Goal: Task Accomplishment & Management: Manage account settings

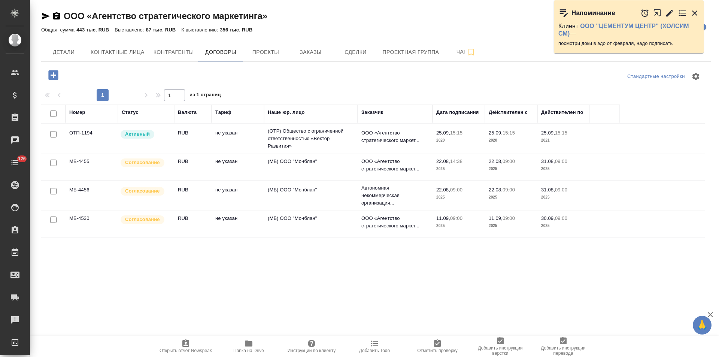
click at [667, 14] on icon "button" at bounding box center [669, 12] width 7 height 7
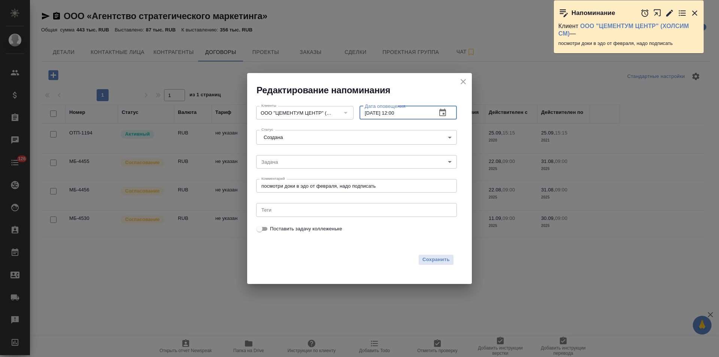
click at [370, 114] on input "18.09.2025 12:00" at bounding box center [394, 112] width 71 height 13
click at [395, 113] on input "19.09.2025 12:00" at bounding box center [394, 112] width 71 height 13
type input "19.09.2025 10:00"
click at [435, 257] on span "Сохранить" at bounding box center [435, 259] width 27 height 9
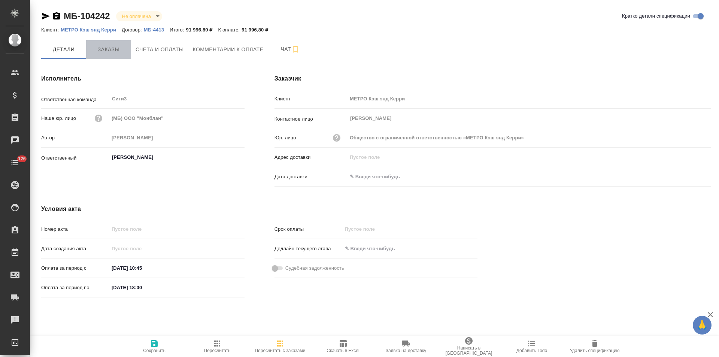
click at [108, 46] on span "Заказы" at bounding box center [109, 49] width 36 height 9
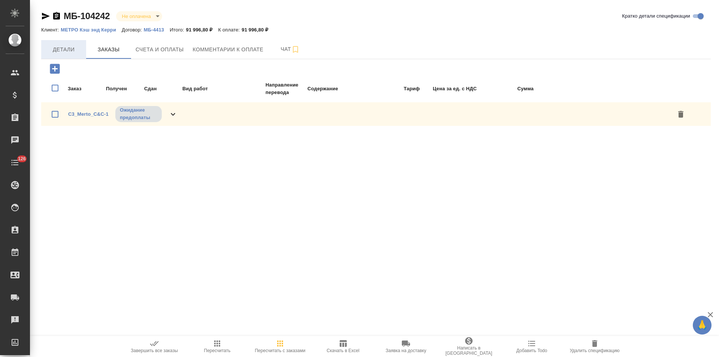
click at [73, 52] on span "Детали" at bounding box center [64, 49] width 36 height 9
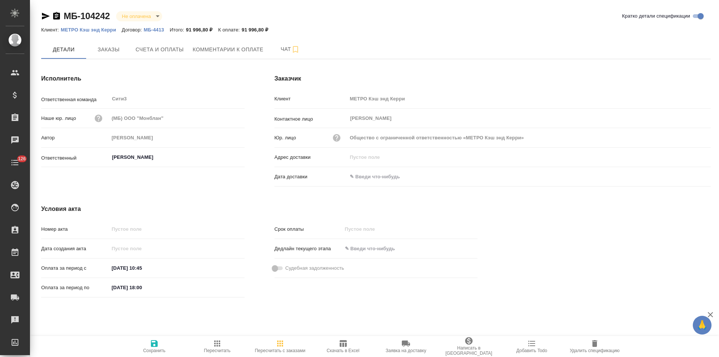
click at [104, 31] on p "МЕТРО Кэш энд Керри" at bounding box center [91, 30] width 61 height 6
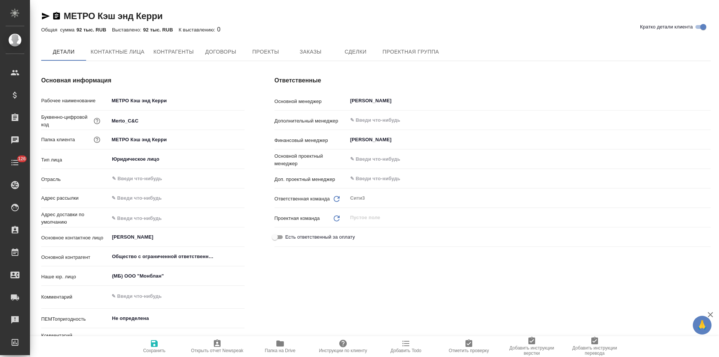
type textarea "x"
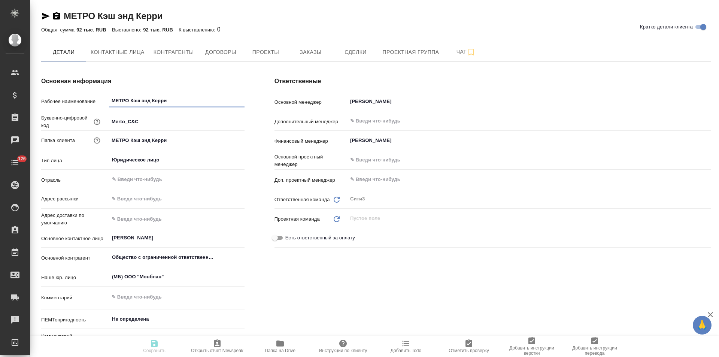
type textarea "x"
click at [182, 46] on button "Контрагенты" at bounding box center [173, 52] width 49 height 19
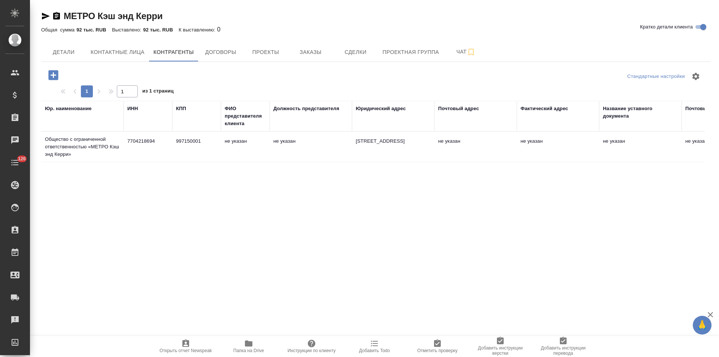
click at [240, 151] on td "не указан" at bounding box center [245, 147] width 49 height 26
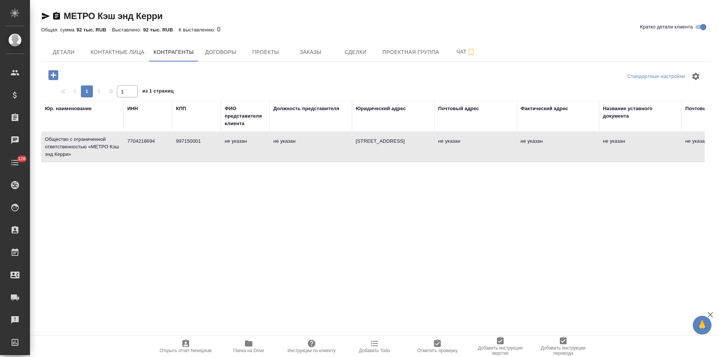
click at [240, 151] on td "не указан" at bounding box center [245, 147] width 49 height 26
type textarea "Общество с ограниченной ответственностью «МЕТРО Кэш энд Керри»"
type input "7704218694"
type input "997150001"
type textarea "[STREET_ADDRESS]"
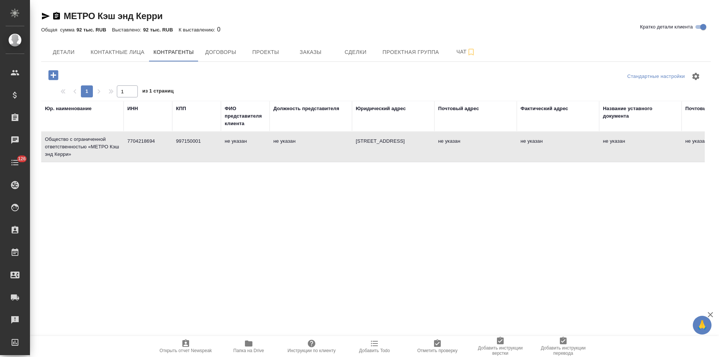
type input "АО «Райффайзенбанк»"
type input "40702810100001400825"
type input "044525700"
type input "30101810200000000700"
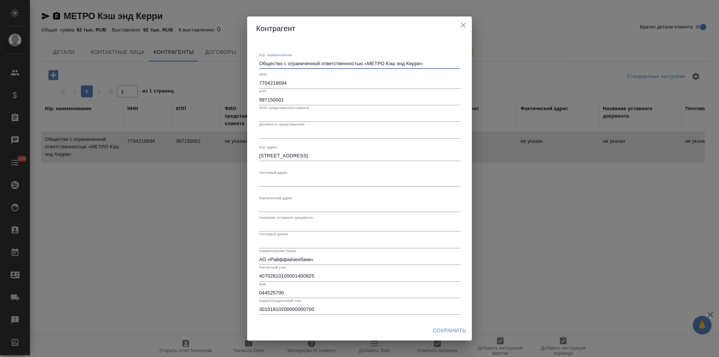
drag, startPoint x: 362, startPoint y: 63, endPoint x: 218, endPoint y: 63, distance: 144.1
click at [218, 63] on div "Контрагент Юр. наименование Общество с ограниченной ответственностью «МЕТРО Кэш…" at bounding box center [359, 178] width 719 height 357
type textarea "ООО «МЕТРО Кэш энд Керри»"
click at [455, 328] on span "Сохранить" at bounding box center [448, 330] width 33 height 9
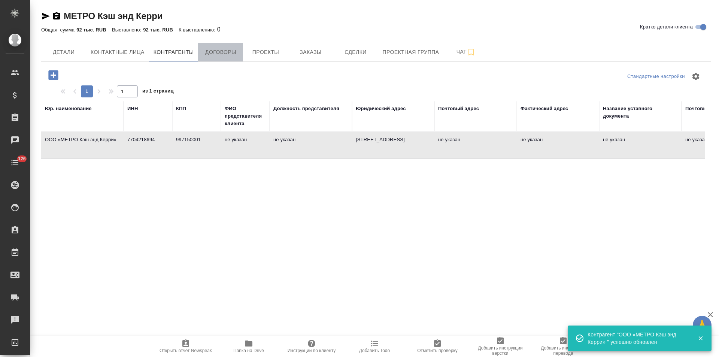
click at [218, 60] on button "Договоры" at bounding box center [220, 52] width 45 height 19
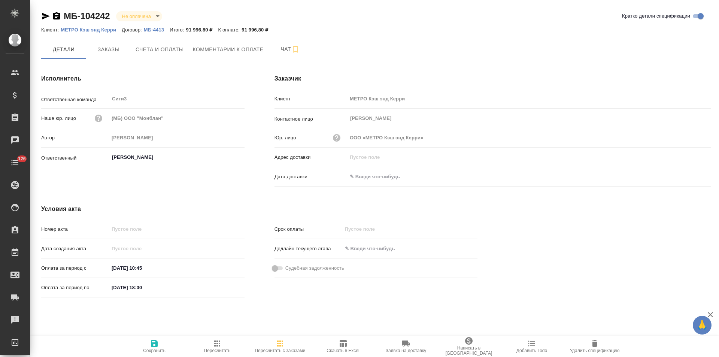
click at [160, 30] on p "МБ-4413" at bounding box center [157, 30] width 26 height 6
click at [58, 16] on icon "button" at bounding box center [56, 16] width 9 height 9
click at [162, 52] on span "Счета и оплаты" at bounding box center [160, 49] width 48 height 9
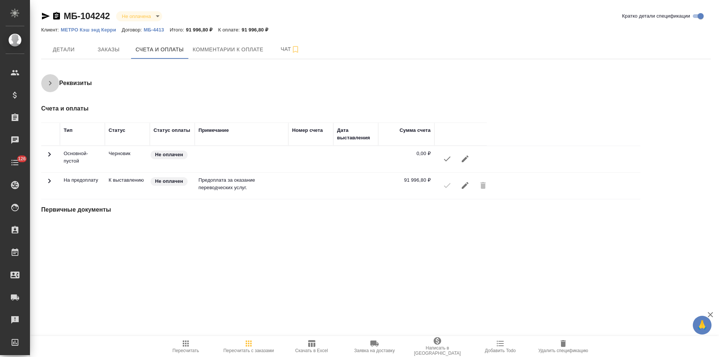
click at [49, 83] on icon "button" at bounding box center [50, 83] width 9 height 9
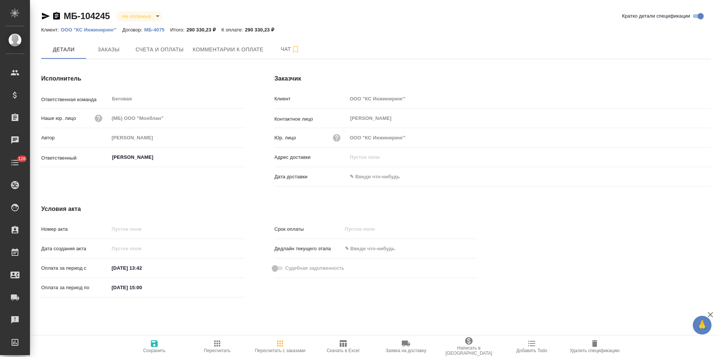
click at [153, 29] on p "МБ-4075" at bounding box center [157, 30] width 26 height 6
click at [57, 16] on icon "button" at bounding box center [56, 16] width 9 height 9
click at [168, 46] on span "Счета и оплаты" at bounding box center [160, 49] width 48 height 9
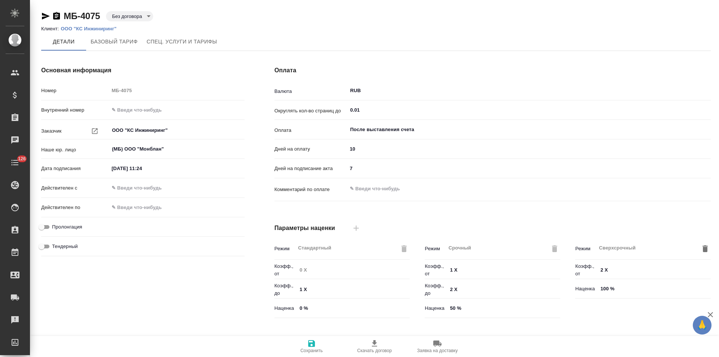
type input "Базовый ТП 2025"
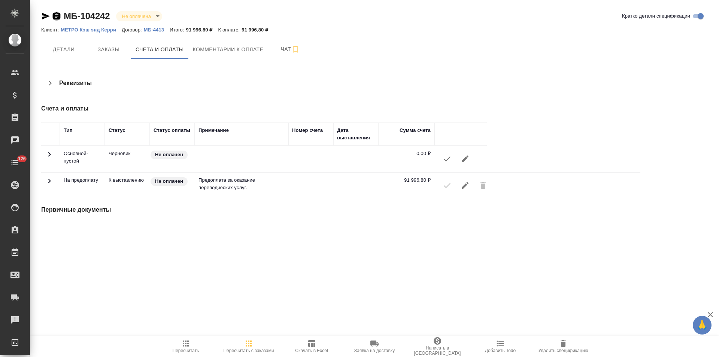
click at [55, 16] on icon "button" at bounding box center [56, 16] width 9 height 9
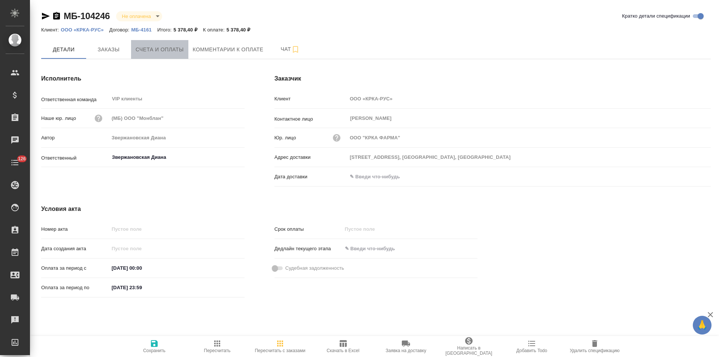
click at [146, 51] on span "Счета и оплаты" at bounding box center [160, 49] width 48 height 9
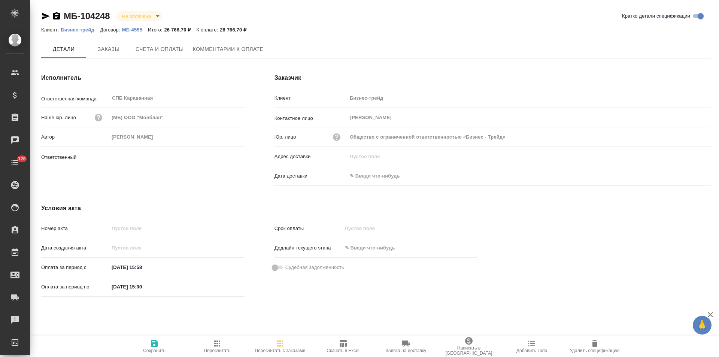
type input "[PERSON_NAME]"
click at [105, 51] on span "Заказы" at bounding box center [109, 49] width 36 height 9
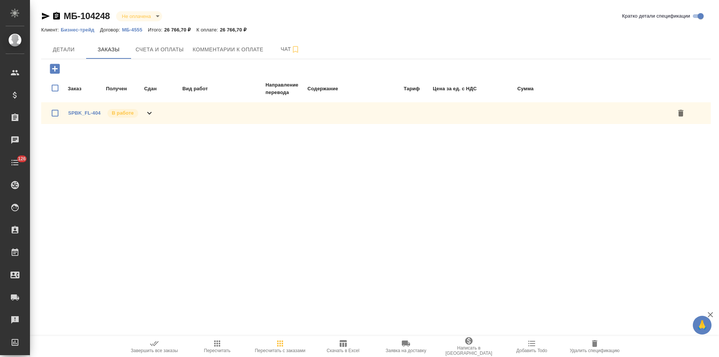
click at [134, 28] on p "МБ-4555" at bounding box center [135, 30] width 26 height 6
click at [73, 48] on span "Детали" at bounding box center [64, 49] width 36 height 9
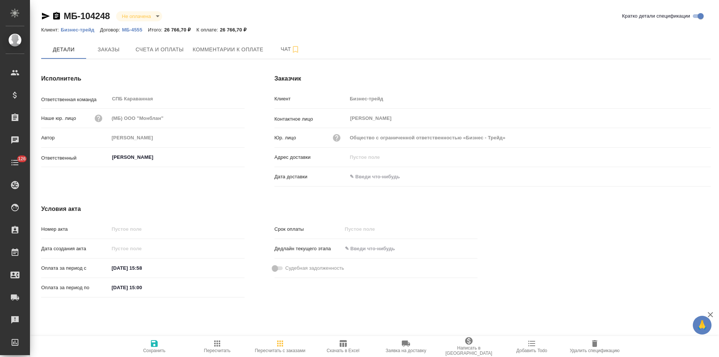
click at [84, 31] on p "Бизнес-трейд" at bounding box center [80, 30] width 39 height 6
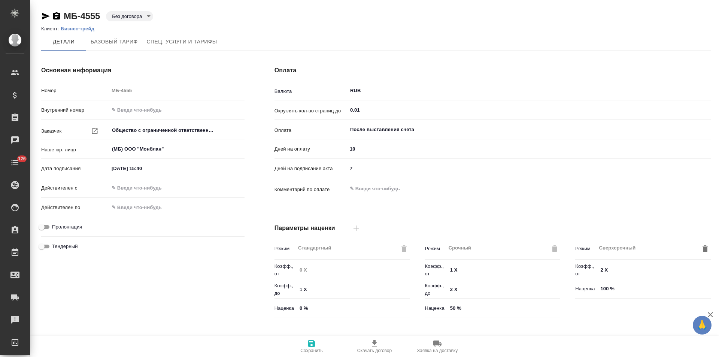
type input "Питер_2023"
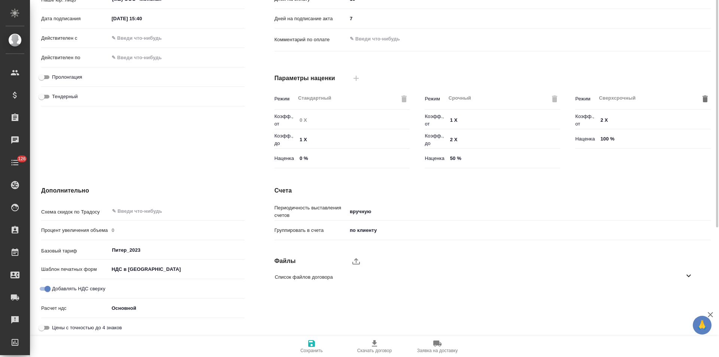
scroll to position [152, 0]
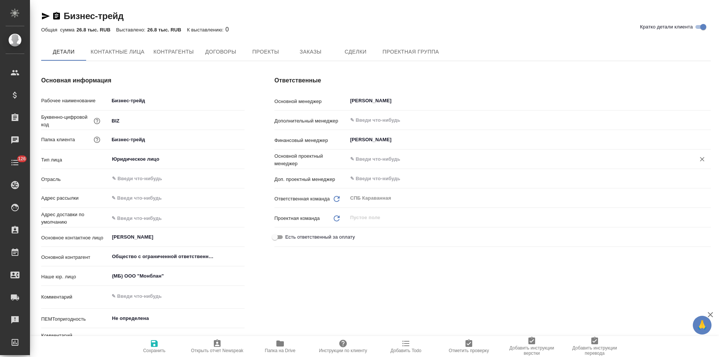
type textarea "x"
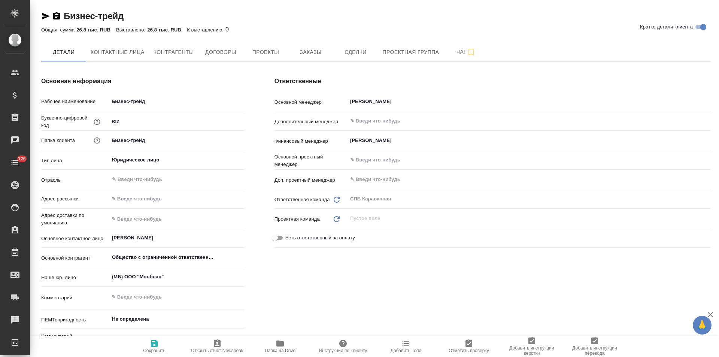
type textarea "x"
click at [171, 53] on span "Контрагенты" at bounding box center [174, 52] width 40 height 9
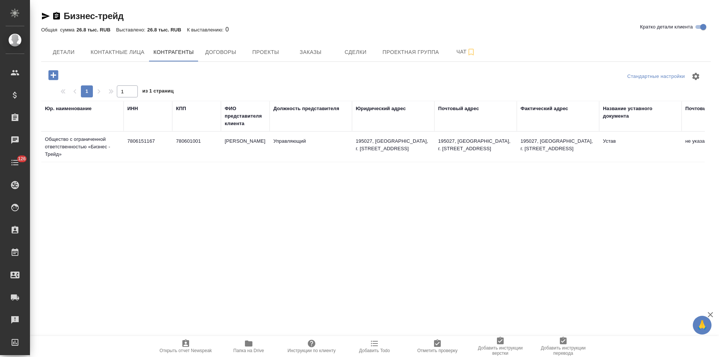
click at [156, 158] on td "7806151167" at bounding box center [148, 147] width 49 height 26
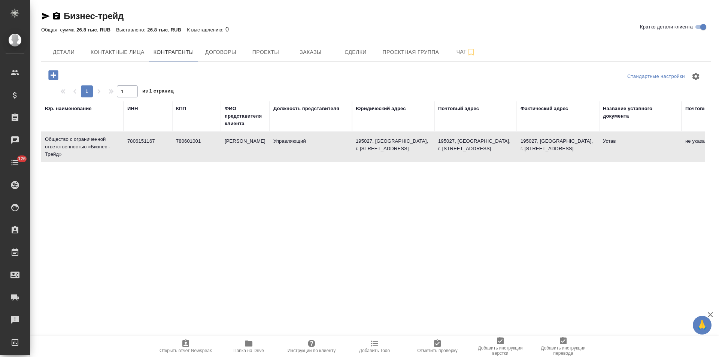
click at [156, 158] on td "7806151167" at bounding box center [148, 147] width 49 height 26
type textarea "Общество с ограниченной ответственностью «Бизнес - Трейд»"
type input "7806151167"
type input "780601001"
type input "Пикулева Яна Сергеевна"
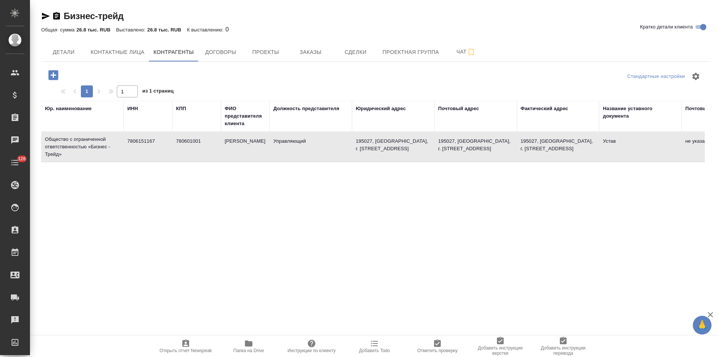
type input "Управляющий"
type textarea "195027, Санкт-Петербург, г. Свердловская наб., дом 60 лит.В; 1Н; пом.93, каб.259"
type input "Устав"
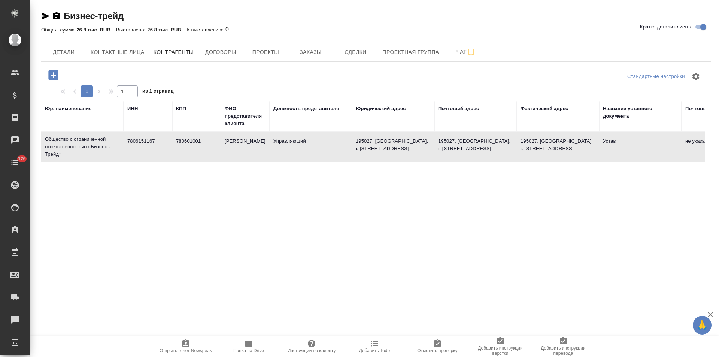
type input "Филиал ОПЕРУ ОАО Банк ВТБ в Санкт-Петербурге"
type input "40702810810000003867"
type input "0403704"
type input "30101810200000000704"
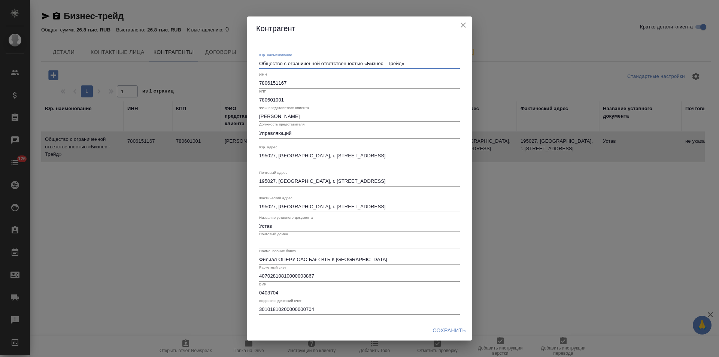
drag, startPoint x: 362, startPoint y: 64, endPoint x: 226, endPoint y: 60, distance: 136.0
click at [226, 60] on div "Контрагент Юр. наименование Общество с ограниченной ответственностью «Бизнес - …" at bounding box center [359, 178] width 719 height 357
type textarea "ООО «Бизнес - Трейд»"
click at [444, 328] on span "Сохранить" at bounding box center [448, 330] width 33 height 9
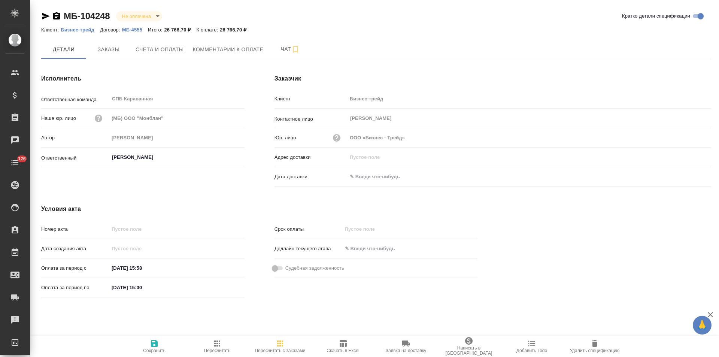
click at [349, 347] on span "Скачать в Excel" at bounding box center [343, 346] width 54 height 14
click at [55, 18] on icon "button" at bounding box center [56, 15] width 7 height 7
click at [158, 55] on button "Счета и оплаты" at bounding box center [159, 49] width 57 height 19
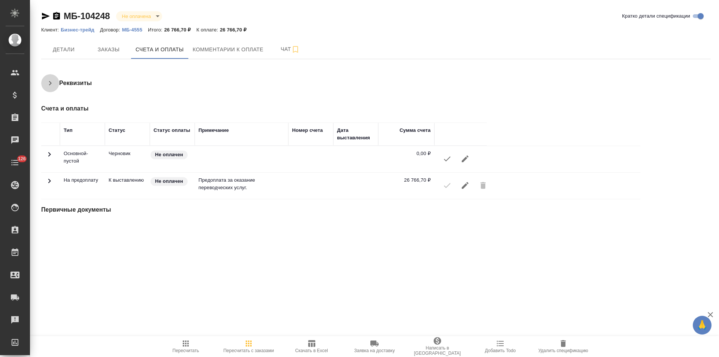
click at [55, 82] on button "button" at bounding box center [50, 83] width 18 height 18
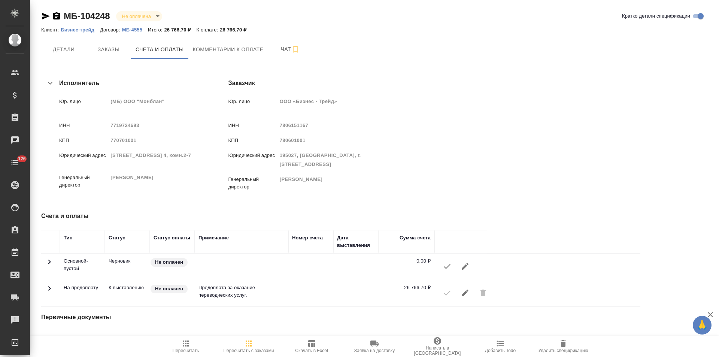
drag, startPoint x: 378, startPoint y: 124, endPoint x: 350, endPoint y: 126, distance: 28.1
click at [309, 126] on span "7806151167" at bounding box center [294, 125] width 29 height 6
copy span "7806151167"
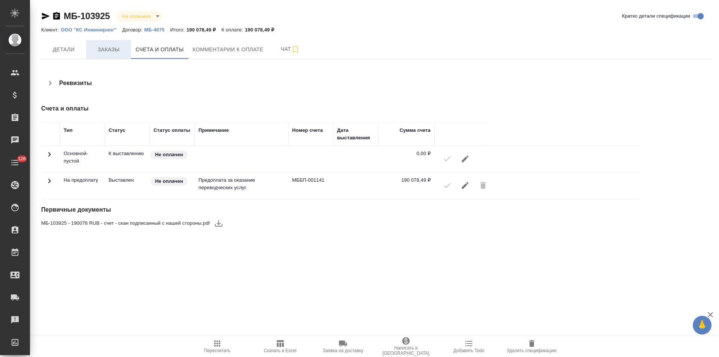
click at [112, 54] on span "Заказы" at bounding box center [109, 49] width 36 height 9
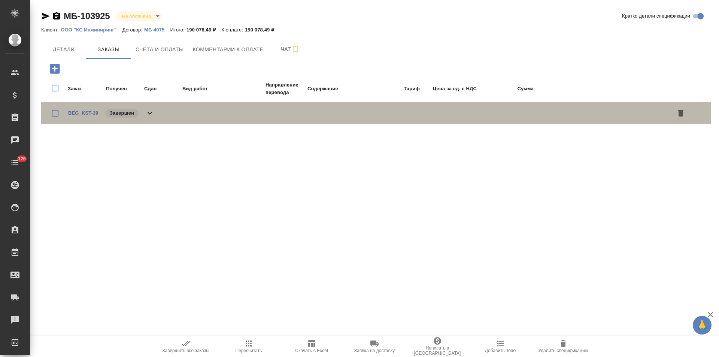
click at [150, 111] on icon at bounding box center [149, 113] width 9 height 9
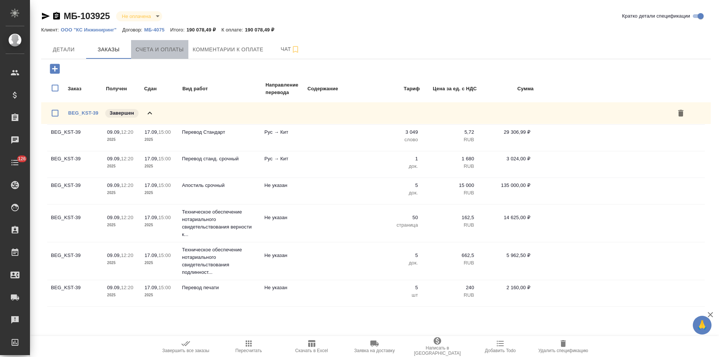
click at [171, 47] on span "Счета и оплаты" at bounding box center [160, 49] width 48 height 9
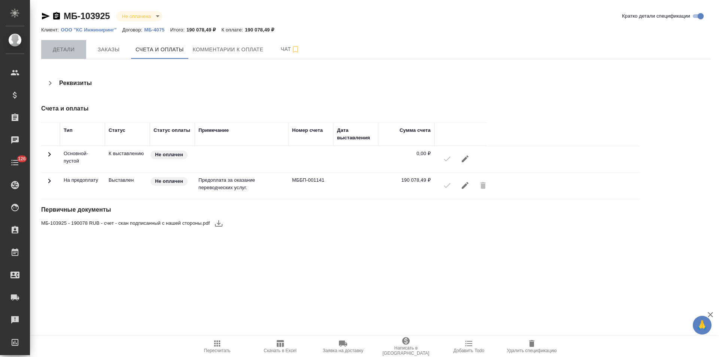
click at [66, 49] on span "Детали" at bounding box center [64, 49] width 36 height 9
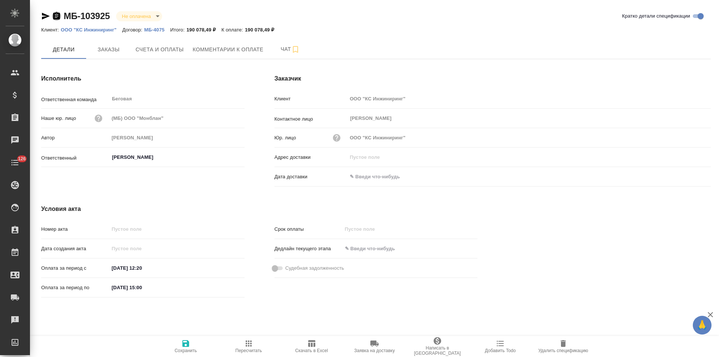
click at [57, 16] on icon "button" at bounding box center [56, 16] width 9 height 9
click at [119, 53] on span "Заказы" at bounding box center [109, 49] width 36 height 9
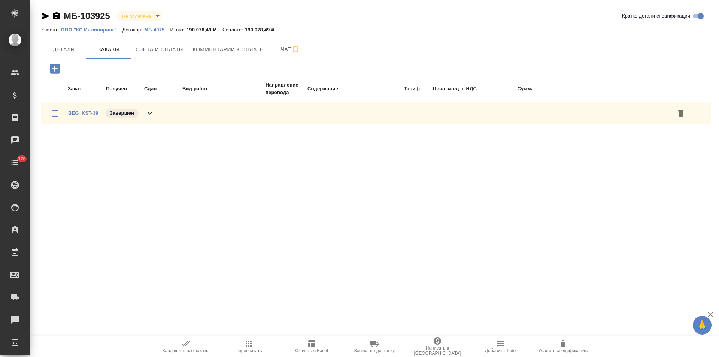
click at [96, 113] on link "BEG_KST-39" at bounding box center [83, 113] width 30 height 6
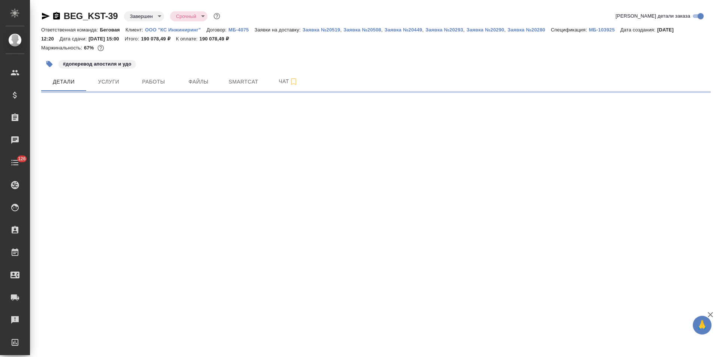
select select "RU"
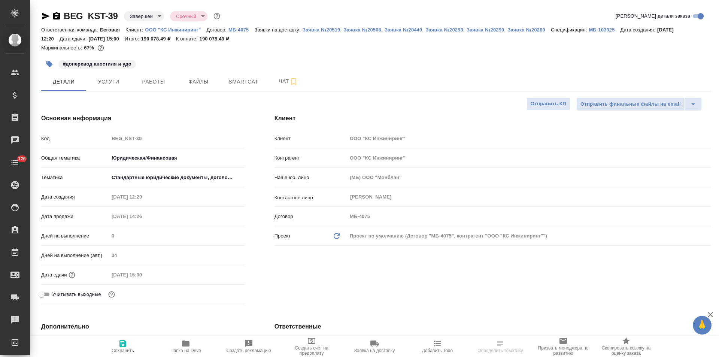
type textarea "x"
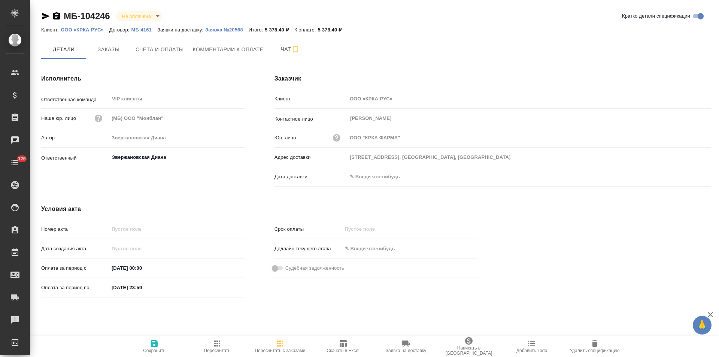
click at [238, 30] on p "Заявка №20568" at bounding box center [226, 30] width 43 height 6
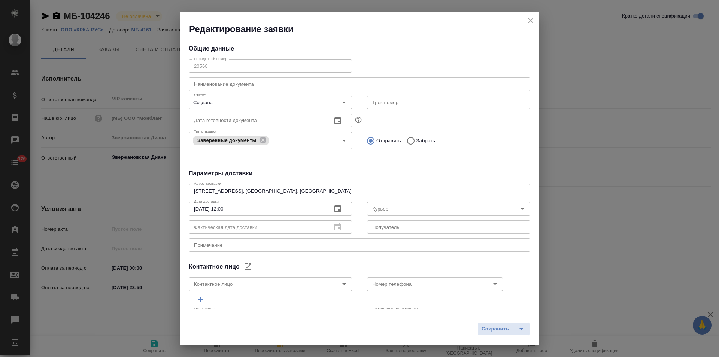
type input "[PERSON_NAME]"
type input "[PHONE_NUMBER] доб.231"
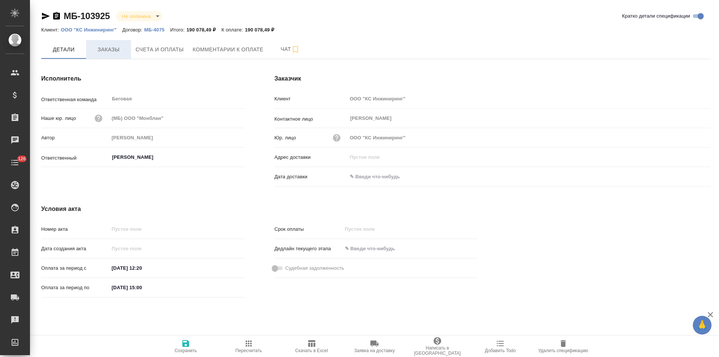
click at [115, 49] on span "Заказы" at bounding box center [109, 49] width 36 height 9
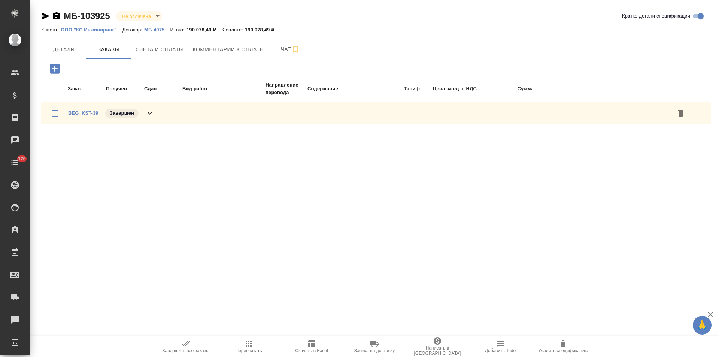
click at [145, 115] on icon at bounding box center [149, 113] width 9 height 9
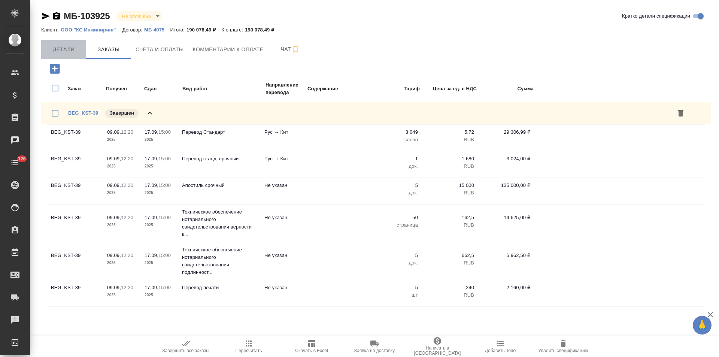
click at [69, 52] on span "Детали" at bounding box center [64, 49] width 36 height 9
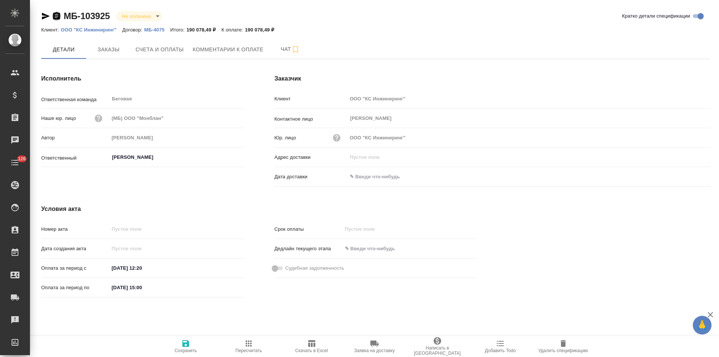
click at [57, 15] on icon "button" at bounding box center [56, 16] width 9 height 9
click at [144, 55] on button "Счета и оплаты" at bounding box center [159, 49] width 57 height 19
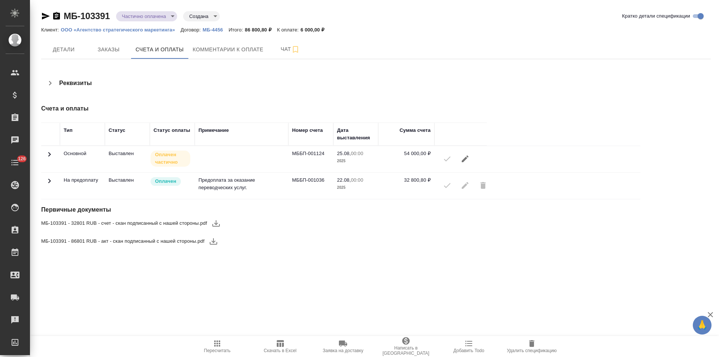
click at [51, 181] on icon at bounding box center [49, 181] width 3 height 4
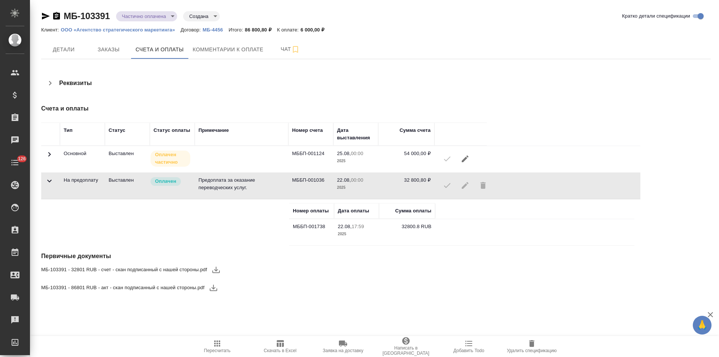
click at [52, 154] on icon at bounding box center [49, 154] width 9 height 9
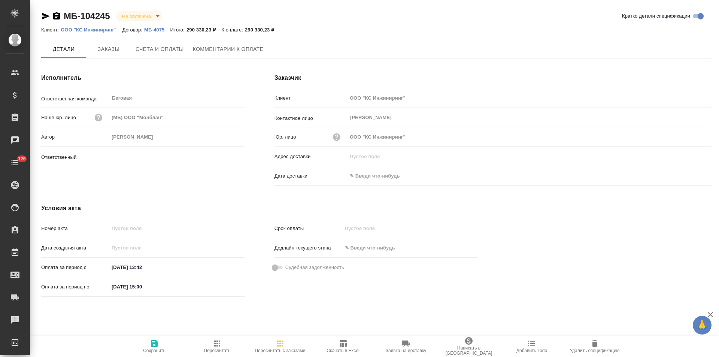
type input "[PERSON_NAME]"
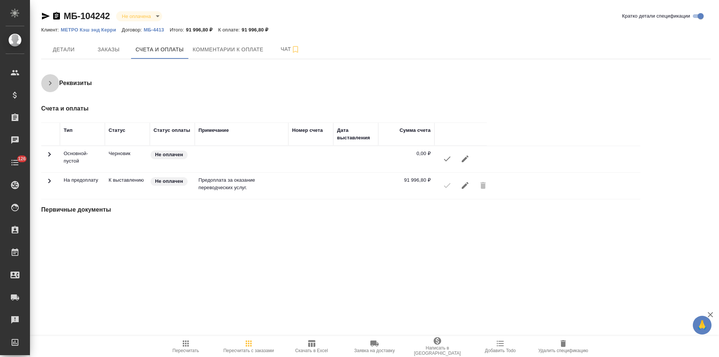
click at [52, 85] on icon "button" at bounding box center [50, 83] width 9 height 9
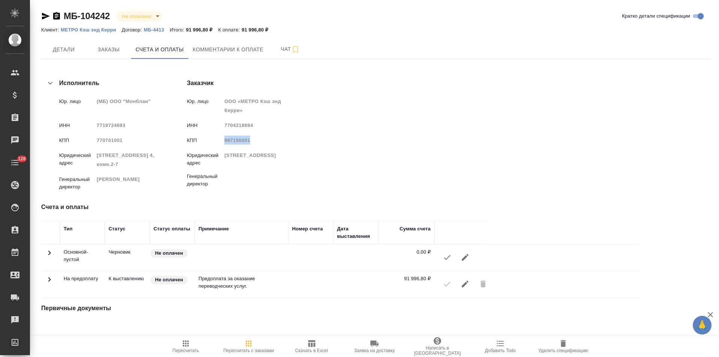
drag, startPoint x: 364, startPoint y: 140, endPoint x: 340, endPoint y: 140, distance: 24.7
click at [250, 140] on span "997150001" at bounding box center [237, 140] width 26 height 6
click at [115, 52] on span "Заказы" at bounding box center [109, 49] width 36 height 9
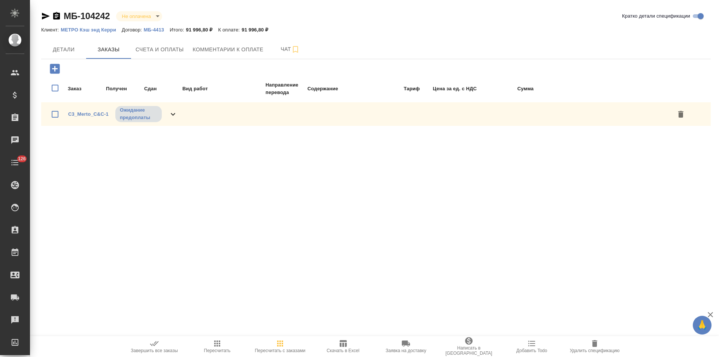
click at [151, 53] on span "Счета и оплаты" at bounding box center [160, 49] width 48 height 9
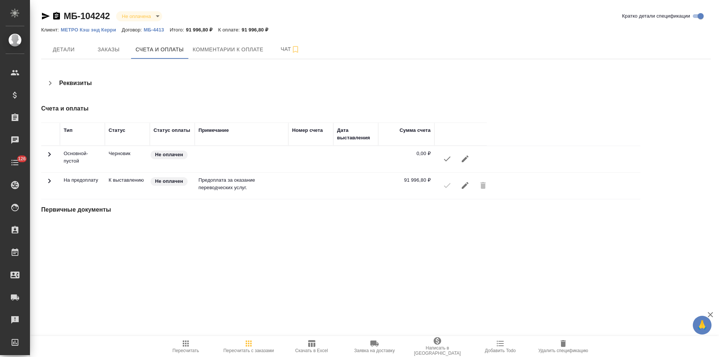
click at [46, 85] on icon "button" at bounding box center [50, 83] width 9 height 9
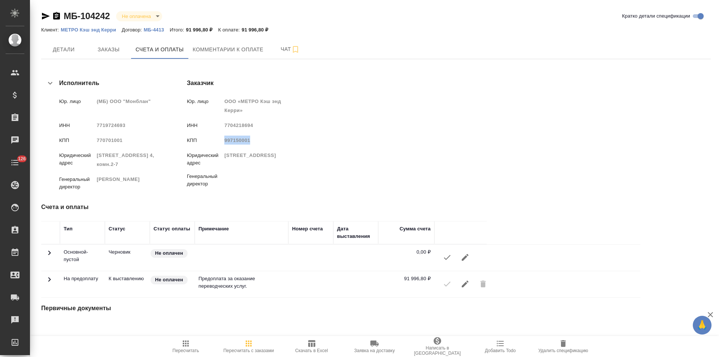
drag, startPoint x: 364, startPoint y: 141, endPoint x: 339, endPoint y: 141, distance: 25.5
click at [250, 141] on span "997150001" at bounding box center [237, 140] width 26 height 6
click at [58, 17] on icon "button" at bounding box center [56, 15] width 7 height 7
copy span "997150001"
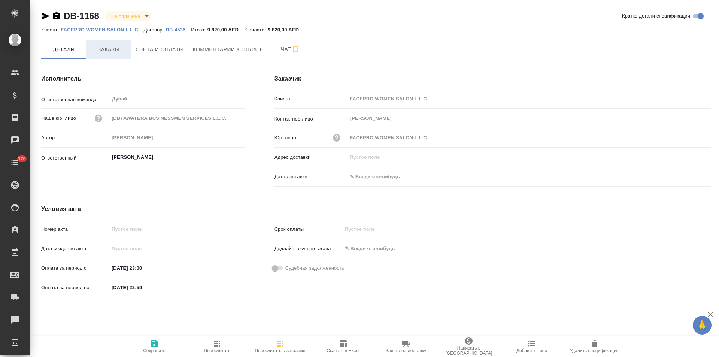
click at [123, 51] on span "Заказы" at bounding box center [109, 49] width 36 height 9
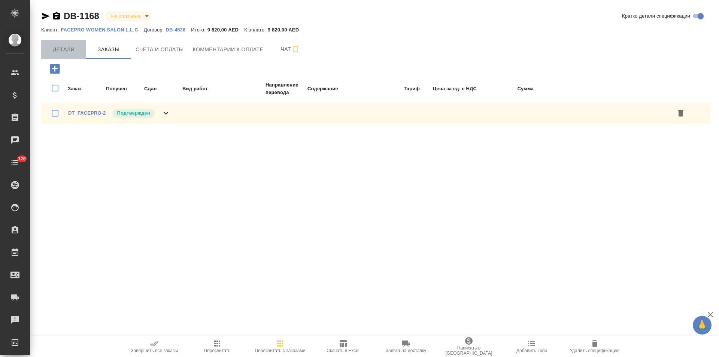
click at [69, 54] on span "Детали" at bounding box center [64, 49] width 36 height 9
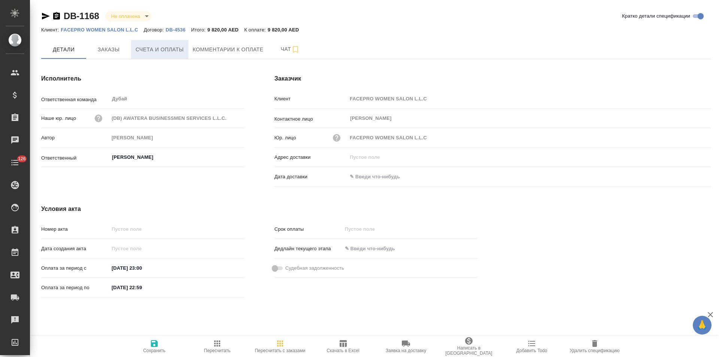
click at [171, 47] on span "Счета и оплаты" at bounding box center [160, 49] width 48 height 9
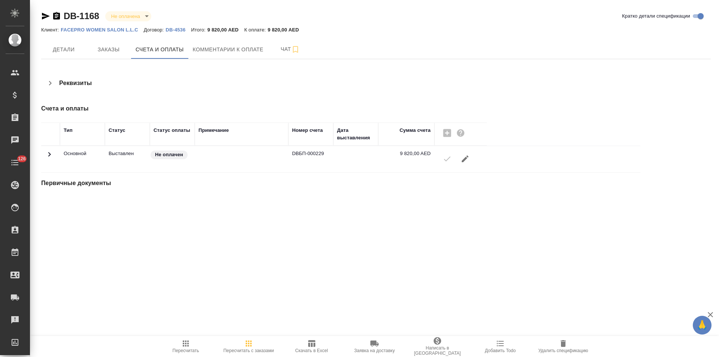
click at [58, 18] on icon "button" at bounding box center [56, 15] width 7 height 7
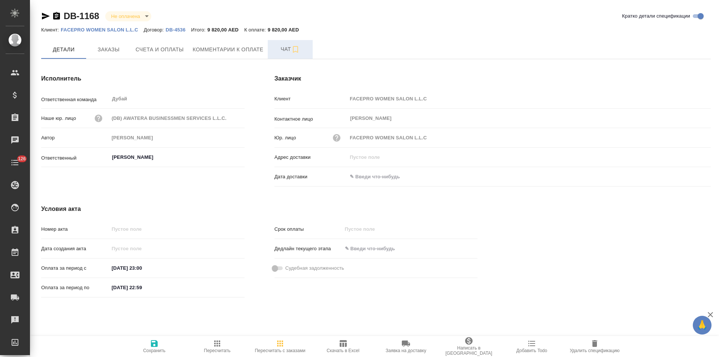
click at [273, 53] on span "Чат" at bounding box center [290, 49] width 36 height 9
